Goal: Communication & Community: Answer question/provide support

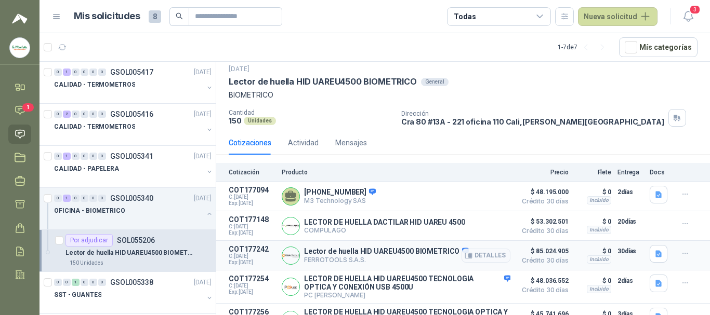
scroll to position [53, 0]
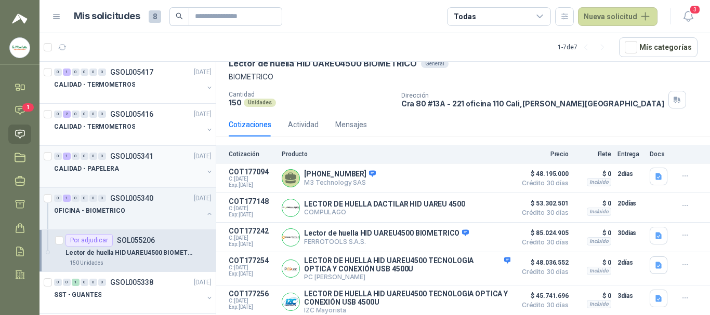
click at [111, 177] on div at bounding box center [128, 179] width 149 height 8
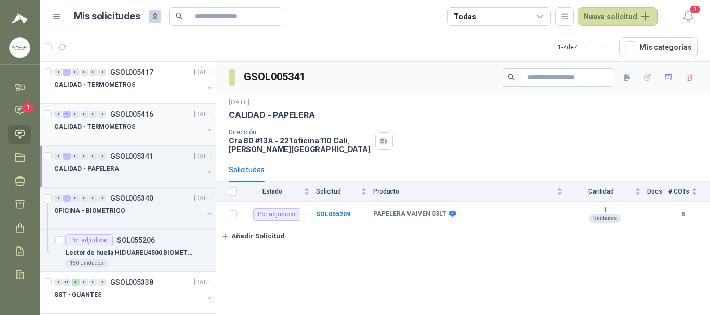
click at [116, 130] on p "CALIDAD - TERMOMETROS" at bounding box center [94, 127] width 81 height 10
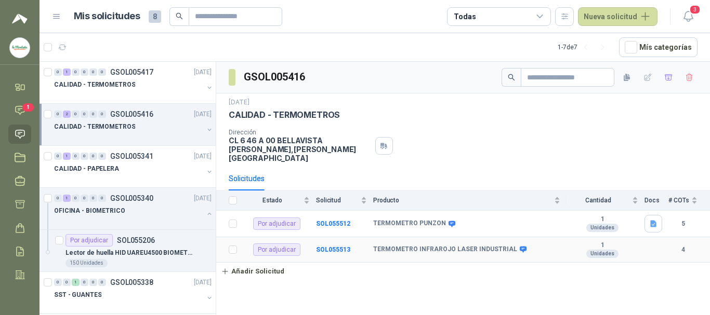
drag, startPoint x: 335, startPoint y: 243, endPoint x: 370, endPoint y: 254, distance: 36.8
click at [335, 246] on b "SOL055513" at bounding box center [333, 249] width 34 height 7
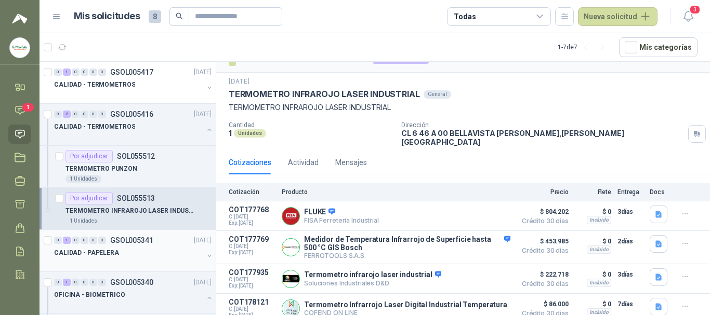
scroll to position [178, 0]
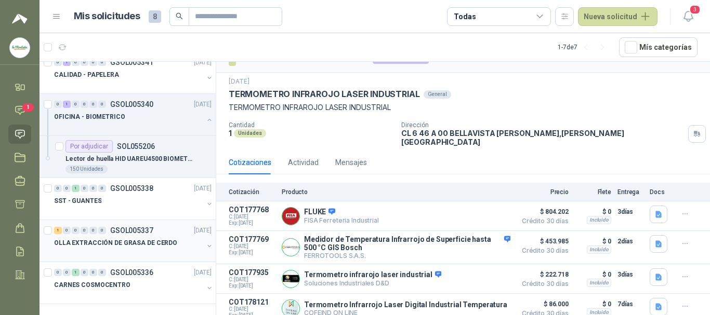
click at [118, 248] on p "OLLA EXTRACCIÓN DE GRASA DE CERDO" at bounding box center [115, 243] width 123 height 10
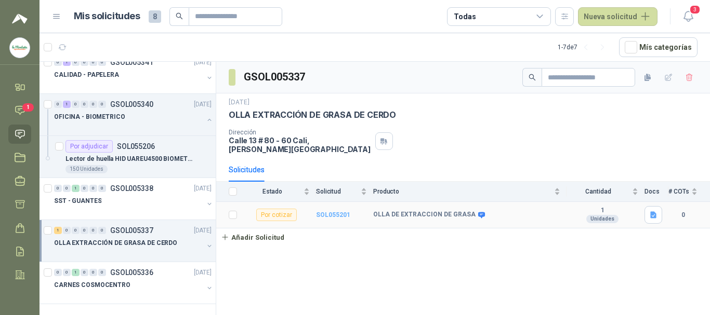
click at [332, 211] on b "SOL055201" at bounding box center [333, 214] width 34 height 7
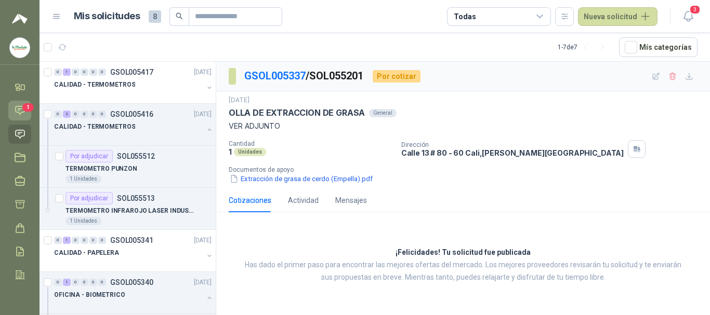
click at [21, 107] on icon at bounding box center [20, 111] width 9 height 8
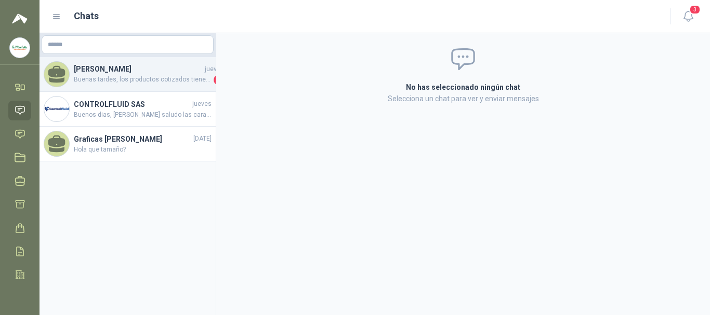
click at [143, 77] on span "Buenas tardes, los productos cotizados tienen las mismas características" at bounding box center [143, 80] width 138 height 10
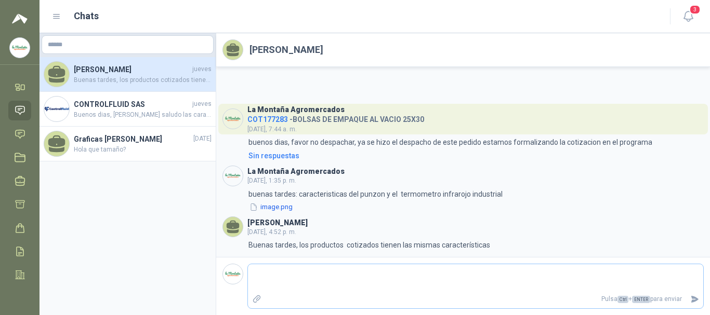
click at [309, 292] on p "Pulsa Ctrl + ENTER para enviar" at bounding box center [476, 299] width 421 height 18
click at [20, 110] on icon at bounding box center [20, 111] width 9 height 8
click at [123, 228] on aside "[PERSON_NAME] [DATE] Buenas tardes, los productos cotizados tienen las mismas c…" at bounding box center [127, 174] width 177 height 282
